Goal: Find specific page/section: Find specific page/section

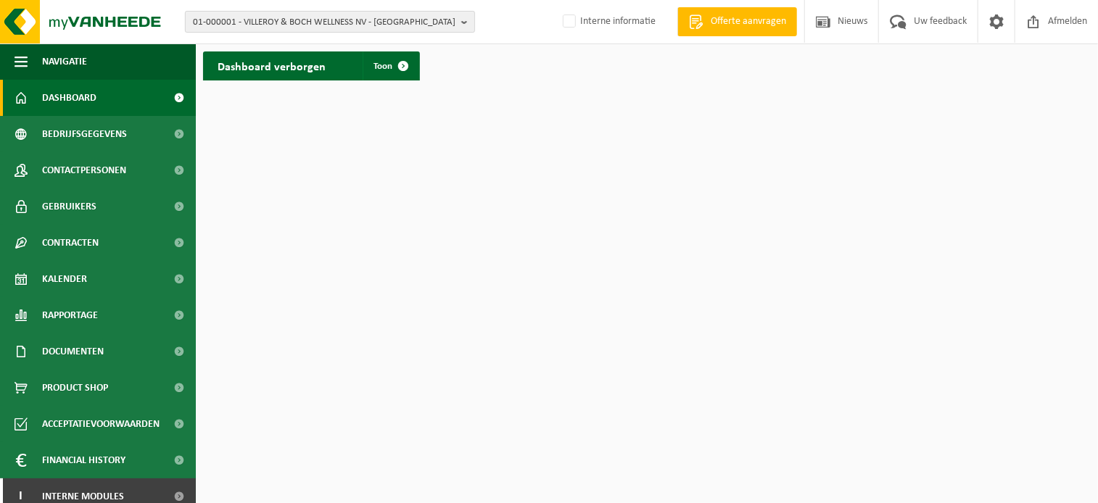
click at [295, 20] on span "01-000001 - VILLEROY & BOCH WELLNESS NV - [GEOGRAPHIC_DATA]" at bounding box center [324, 23] width 263 height 22
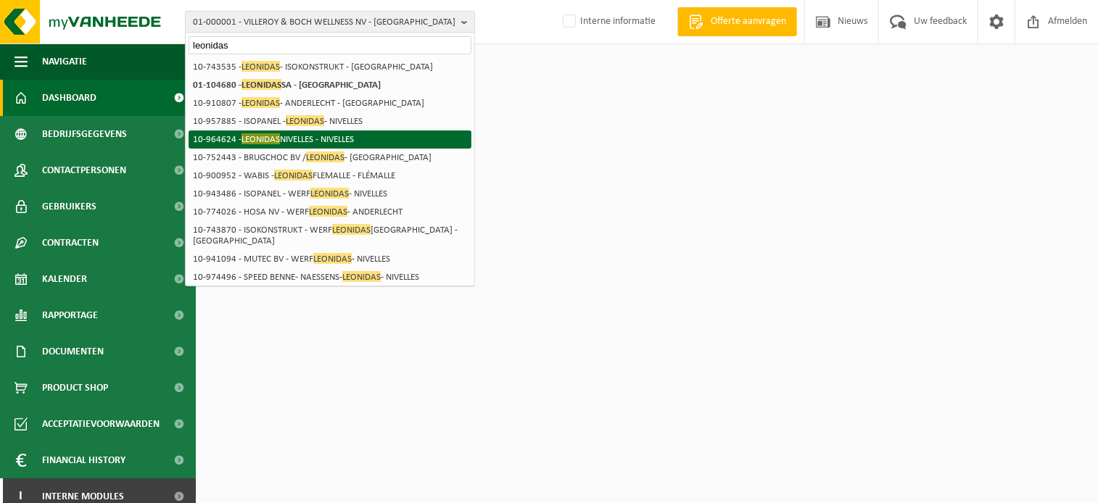
type input "leonidas"
click at [314, 139] on li "10-964624 - [PERSON_NAME] - NIVELLES" at bounding box center [330, 140] width 283 height 18
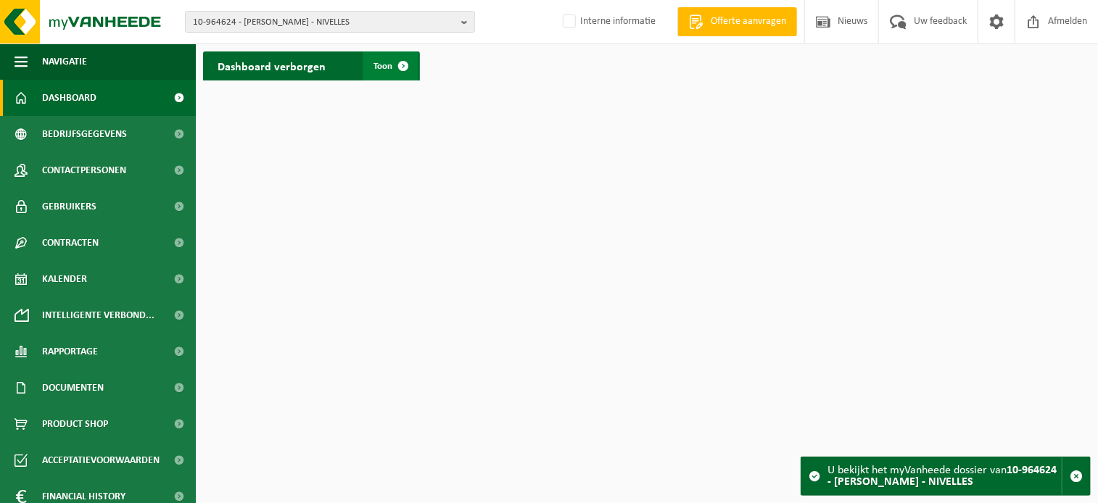
click at [403, 75] on span at bounding box center [404, 66] width 29 height 29
